Goal: Navigation & Orientation: Locate item on page

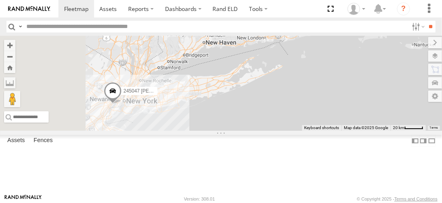
drag, startPoint x: 270, startPoint y: 148, endPoint x: 379, endPoint y: 73, distance: 131.8
click at [379, 73] on div "245047 [PERSON_NAME] 245048 [PERSON_NAME] 2" at bounding box center [221, 83] width 442 height 95
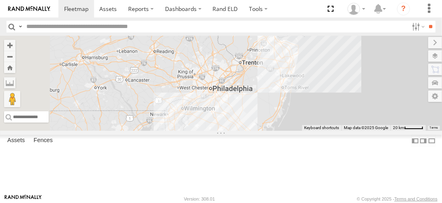
drag, startPoint x: 224, startPoint y: 150, endPoint x: 396, endPoint y: 64, distance: 192.5
click at [396, 64] on div "245047 [PERSON_NAME] 245048 [PERSON_NAME] 2" at bounding box center [221, 83] width 442 height 95
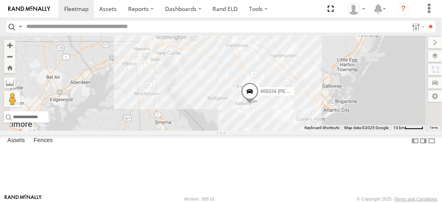
drag, startPoint x: 310, startPoint y: 133, endPoint x: 334, endPoint y: 70, distance: 67.1
click at [334, 70] on div "245047 [PERSON_NAME] 245048 [PERSON_NAME] 468334 [PERSON_NAME] 390294 [PERSON_N…" at bounding box center [221, 83] width 442 height 95
